Goal: Check status

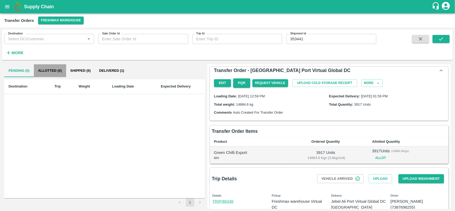
click at [51, 71] on button "Allotted (0)" at bounding box center [50, 70] width 32 height 13
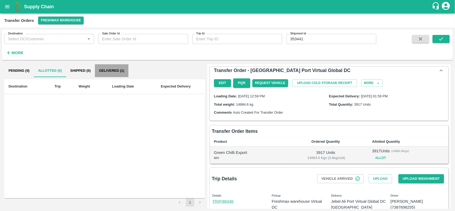
click at [114, 68] on button "Delivered (1)" at bounding box center [112, 70] width 34 height 13
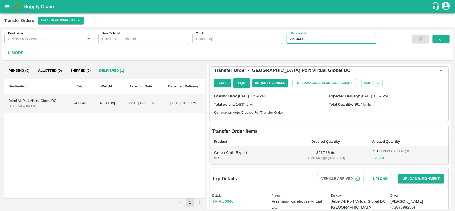
click at [315, 42] on input "353441" at bounding box center [331, 39] width 90 height 10
